Goal: Task Accomplishment & Management: Use online tool/utility

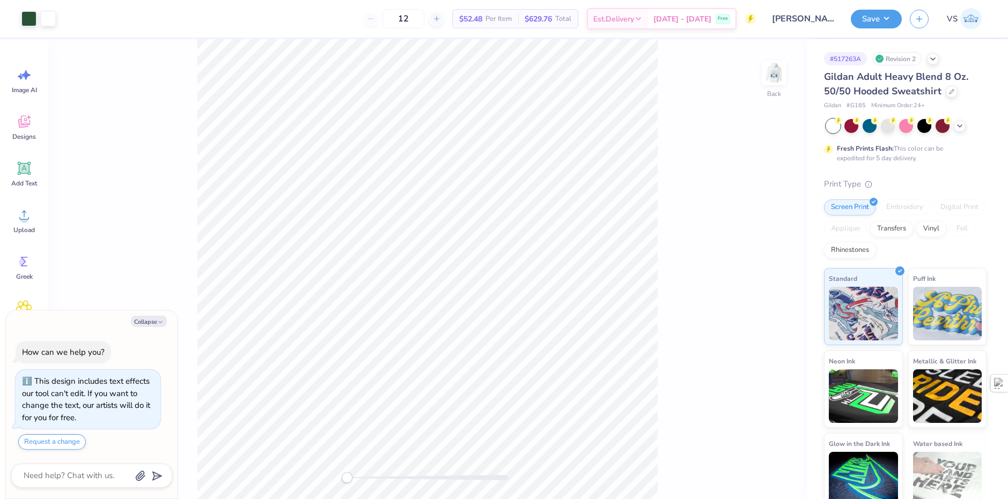
type textarea "x"
click at [954, 18] on span "VS" at bounding box center [951, 19] width 11 height 12
